Goal: Connect with others: Connect with other users

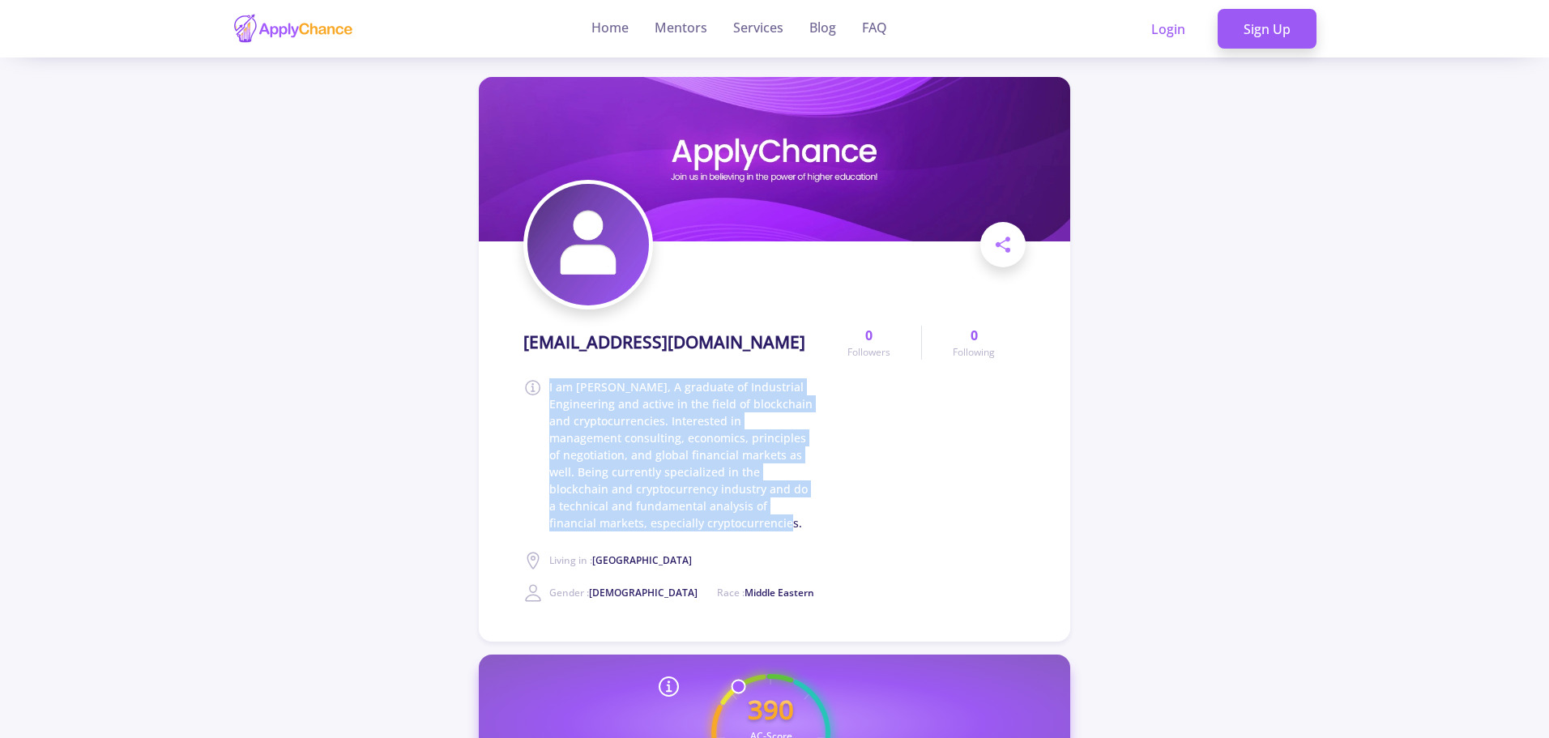
drag, startPoint x: 549, startPoint y: 383, endPoint x: 714, endPoint y: 519, distance: 214.2
click at [714, 519] on span "I am [PERSON_NAME], A graduate of Industrial Engineering and active in the fiel…" at bounding box center [682, 454] width 267 height 153
copy span "I am [PERSON_NAME], A graduate of Industrial Engineering and active in the fiel…"
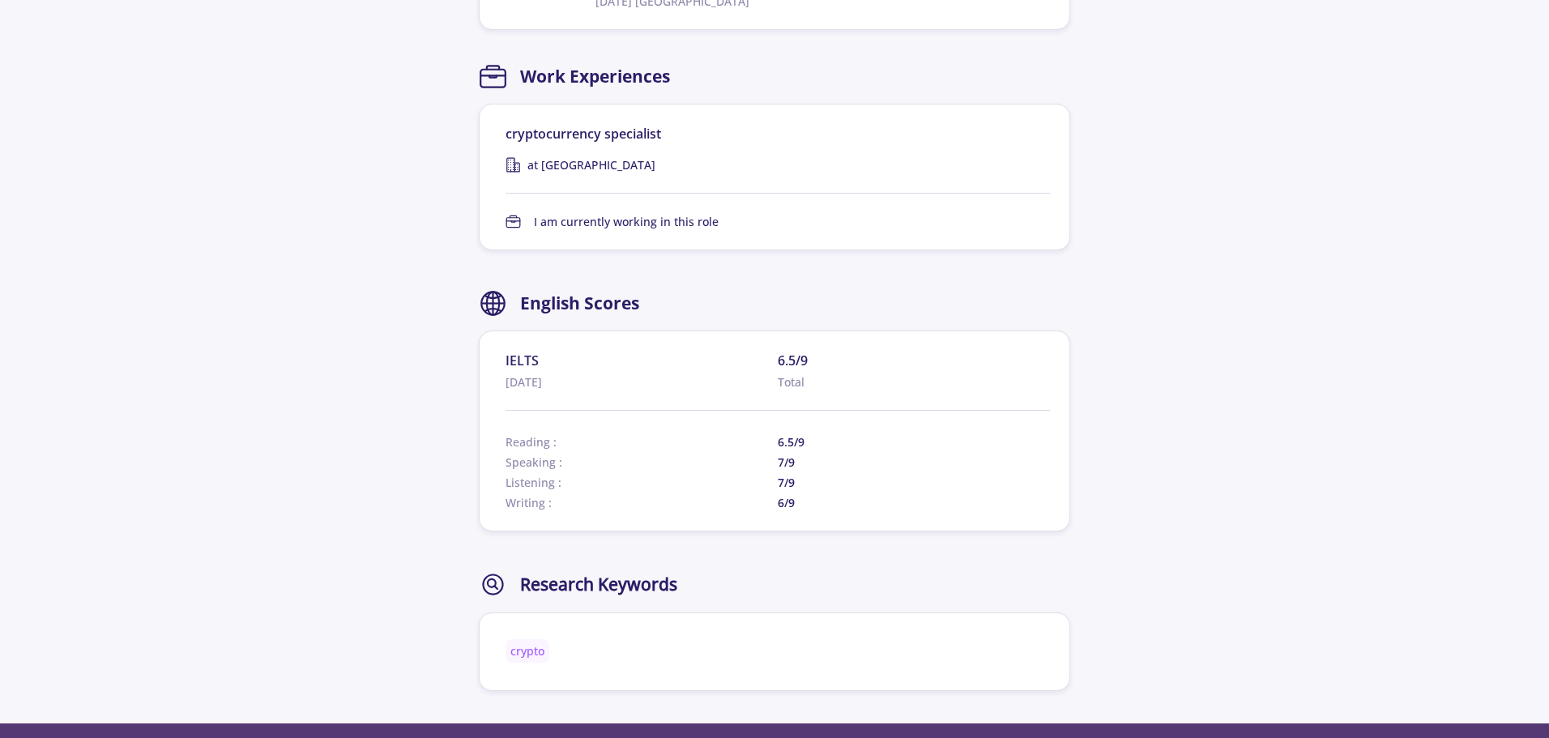
scroll to position [1297, 0]
